Goal: Task Accomplishment & Management: Manage account settings

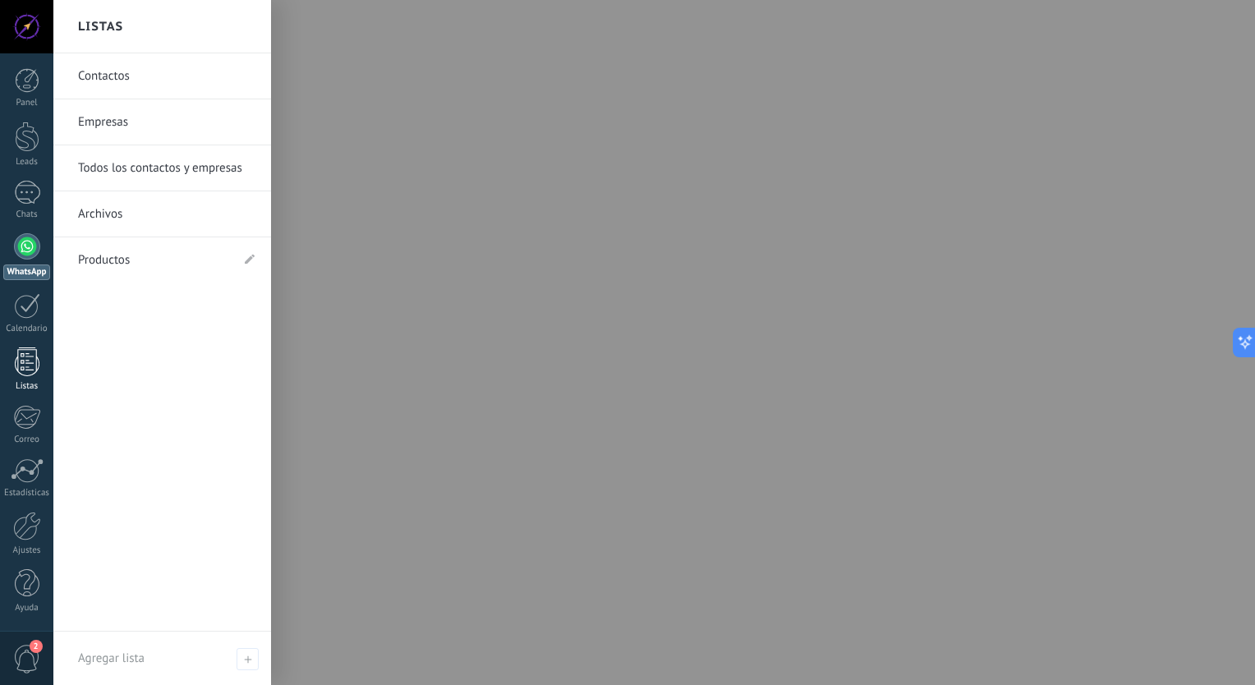
click at [35, 362] on div at bounding box center [27, 362] width 25 height 29
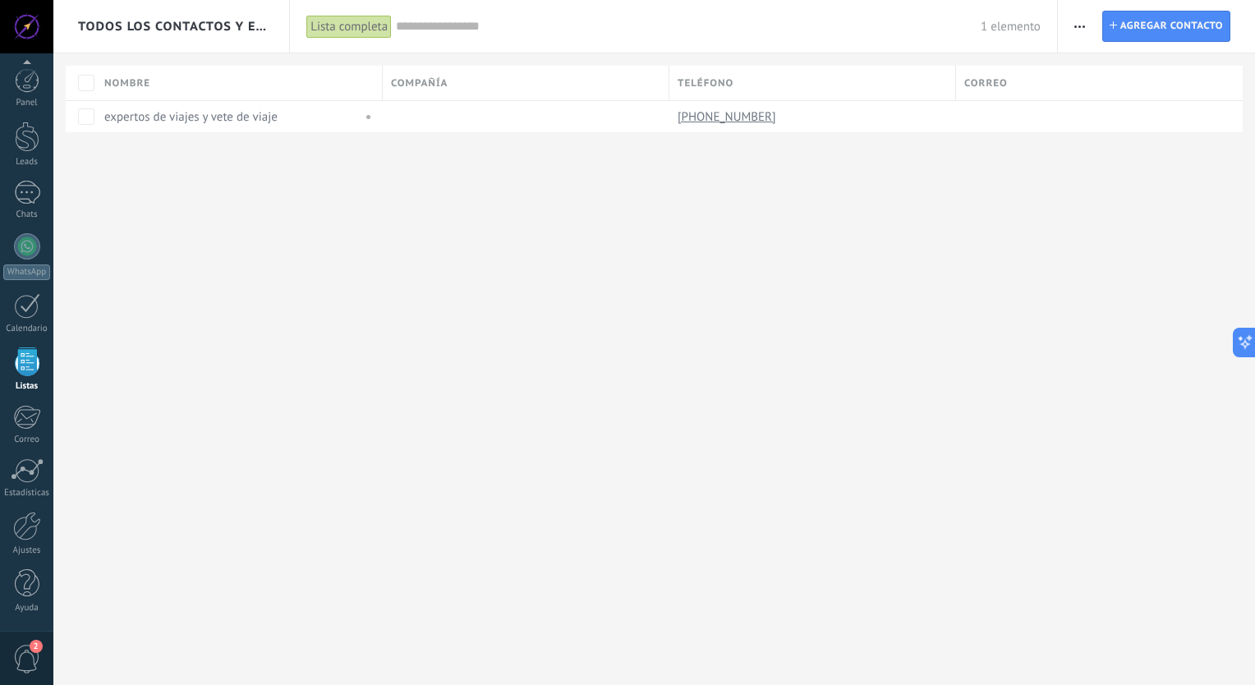
click at [32, 659] on span "2" at bounding box center [27, 659] width 28 height 29
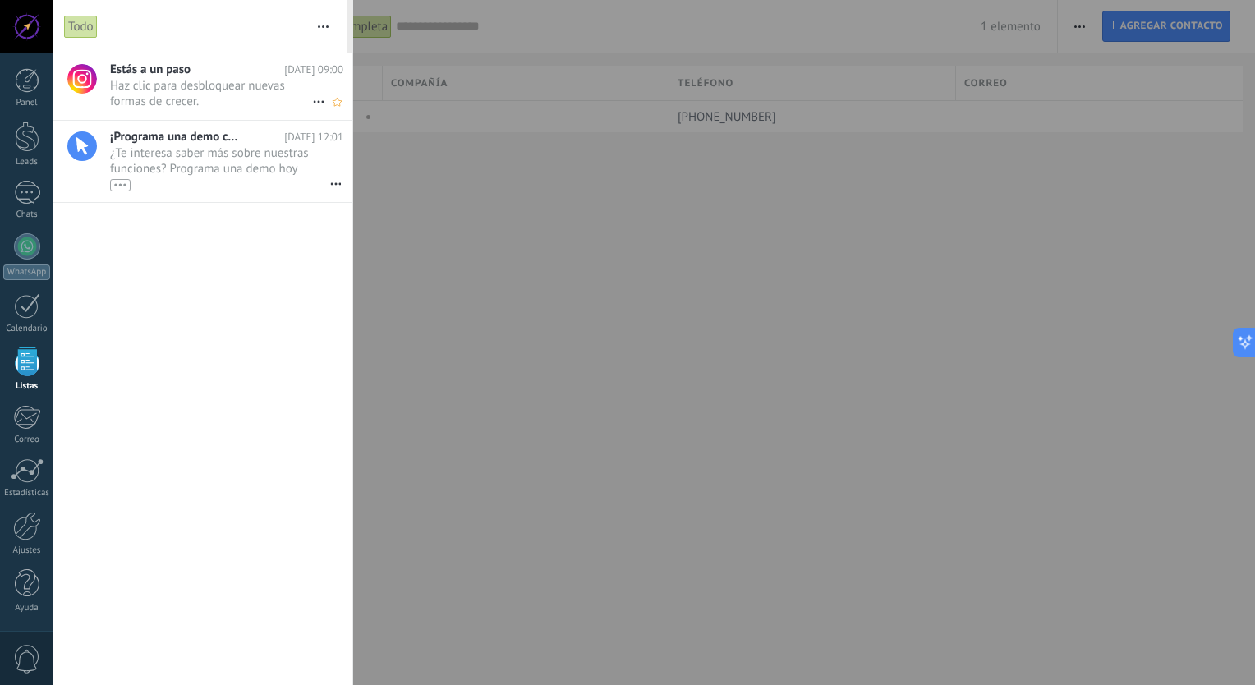
click at [230, 88] on span "Haz clic para desbloquear nuevas formas de crecer. •••" at bounding box center [211, 93] width 202 height 31
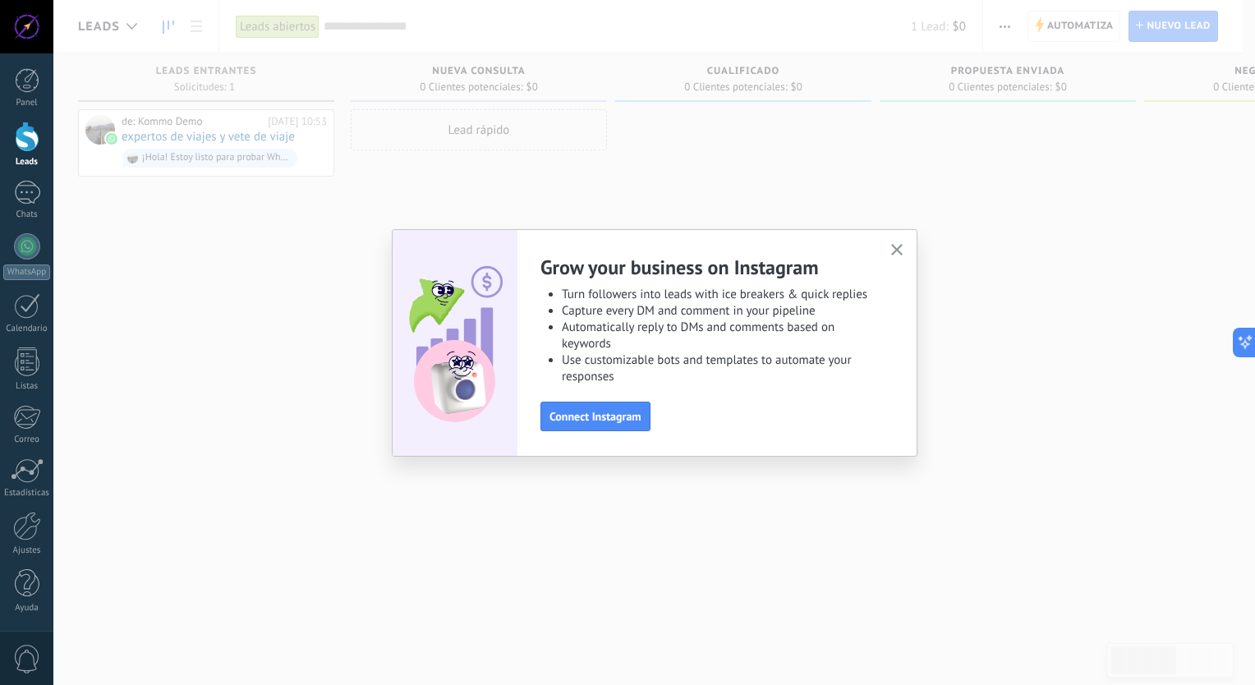
click at [897, 251] on use "button" at bounding box center [897, 250] width 12 height 12
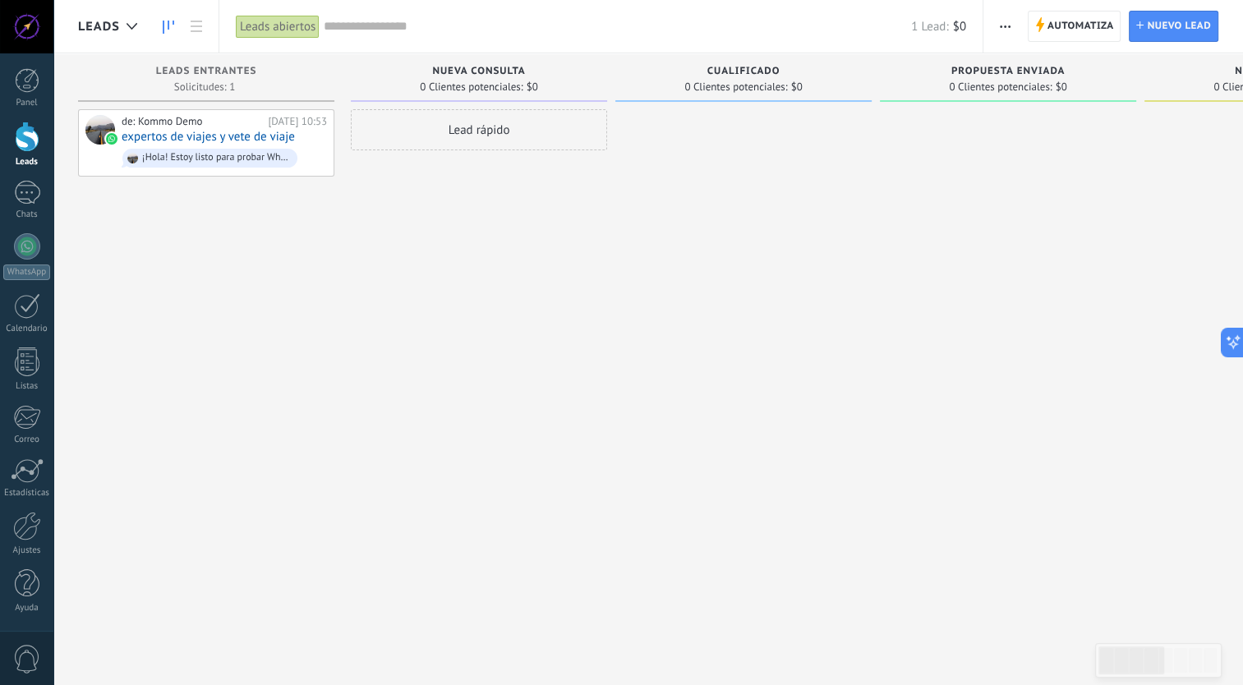
click at [1218, 89] on span "0 Clientes potenciales:" at bounding box center [1265, 87] width 103 height 10
click at [997, 24] on button "button" at bounding box center [1005, 26] width 24 height 31
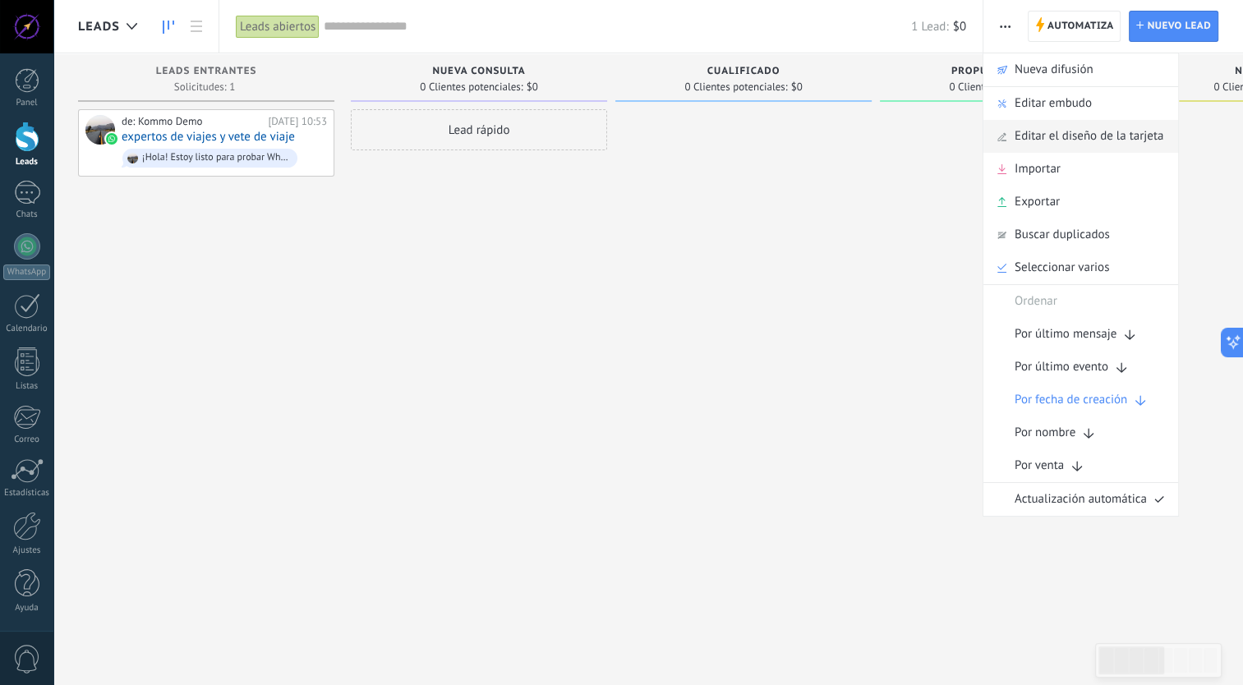
click at [1106, 140] on span "Editar el diseño de la tarjeta" at bounding box center [1089, 136] width 149 height 33
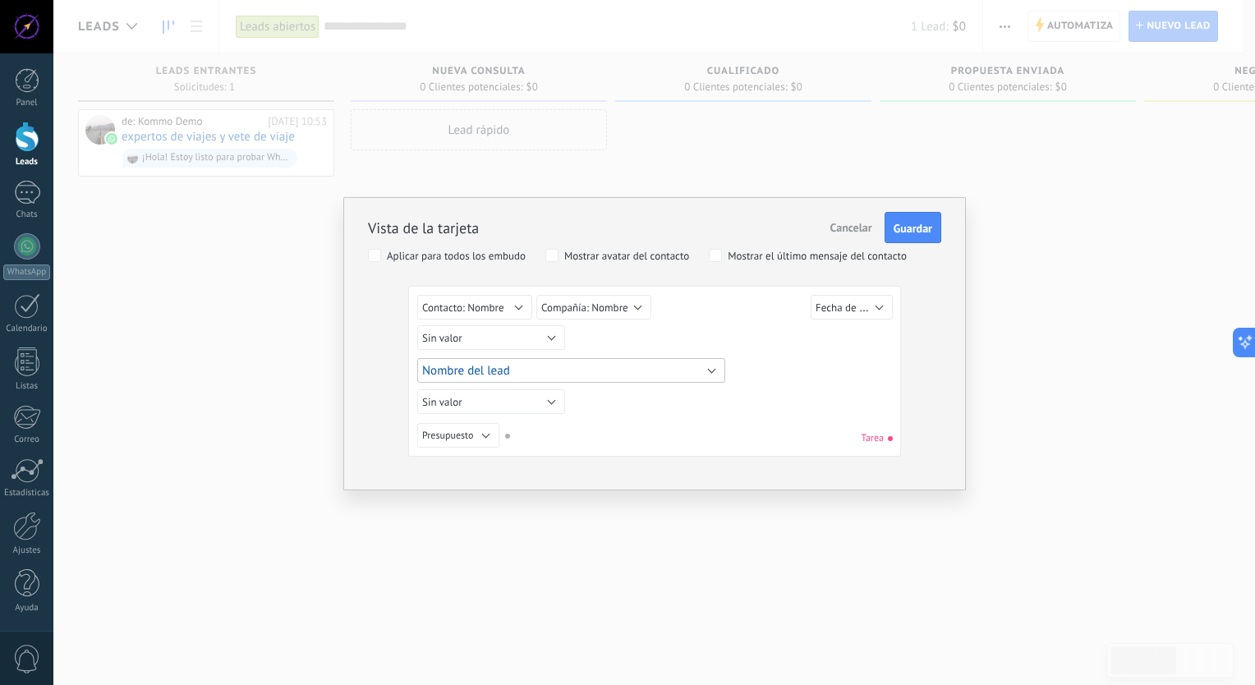
click at [713, 366] on button "Nombre del lead" at bounding box center [571, 370] width 308 height 25
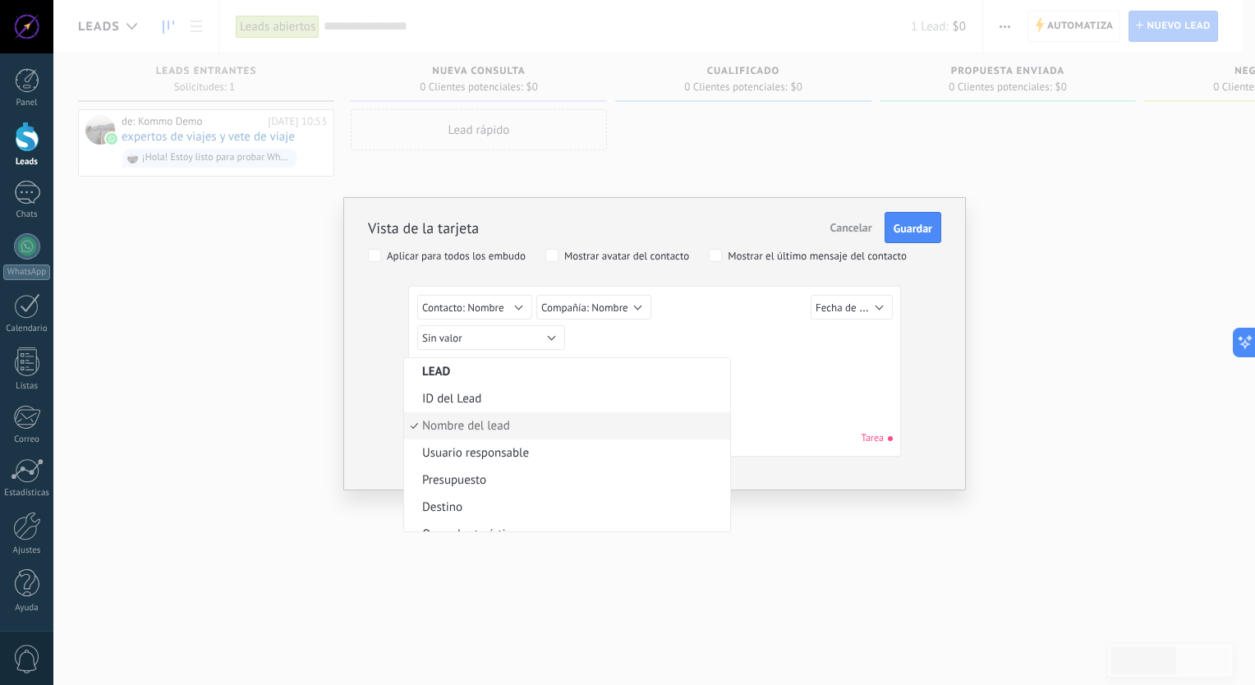
click at [828, 393] on div "Sin valor Lead ID del Lead Nombre del lead Fecha de Creación Presupuesto Usuari…" at bounding box center [654, 374] width 475 height 159
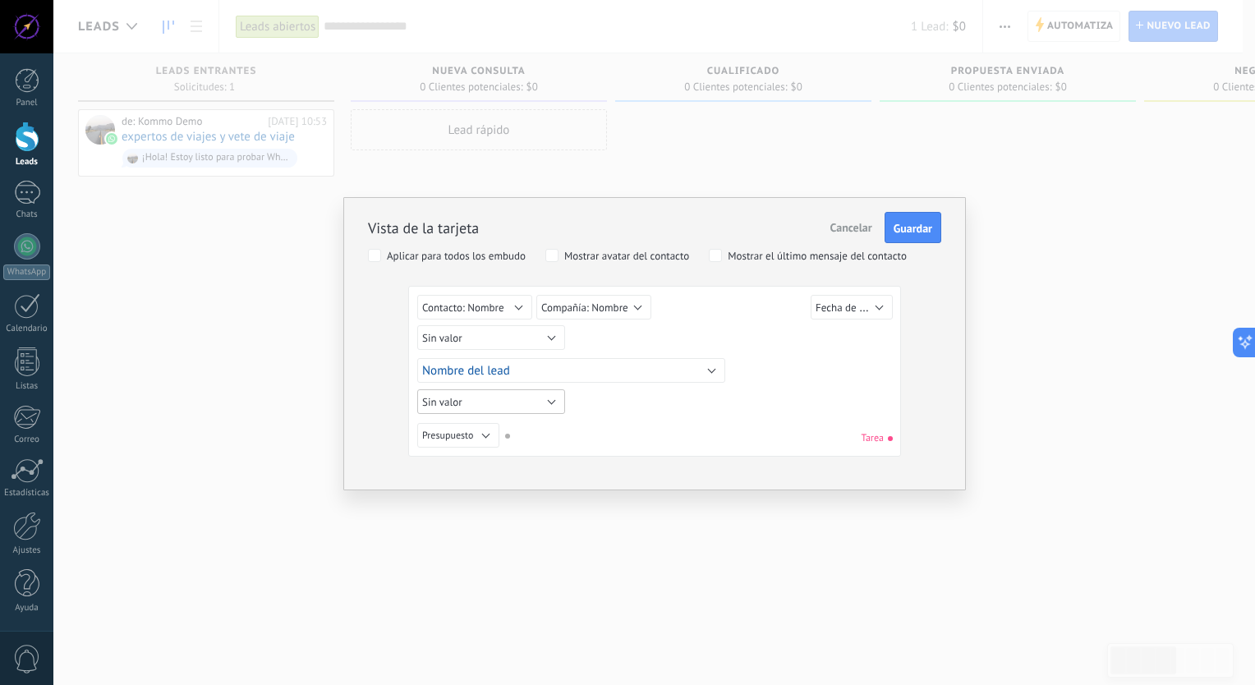
click at [531, 399] on button "Sin valor" at bounding box center [491, 401] width 148 height 25
click at [736, 423] on div "Sin valor Lead ID del Lead Nombre del lead Fecha de Creación Presupuesto Usuari…" at bounding box center [654, 438] width 475 height 30
